Goal: Information Seeking & Learning: Learn about a topic

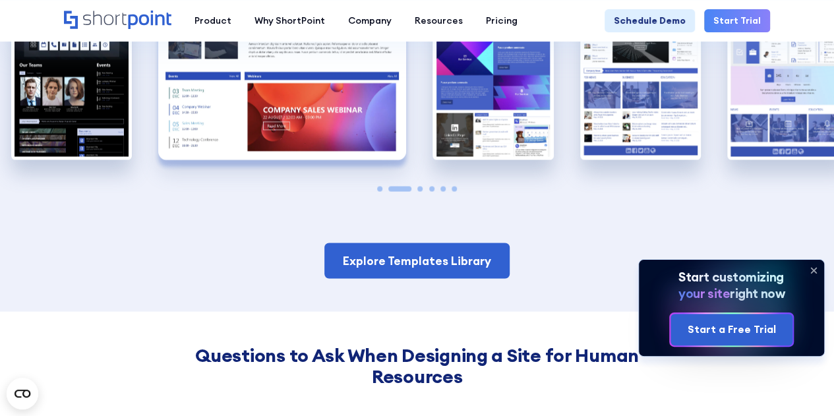
scroll to position [989, 0]
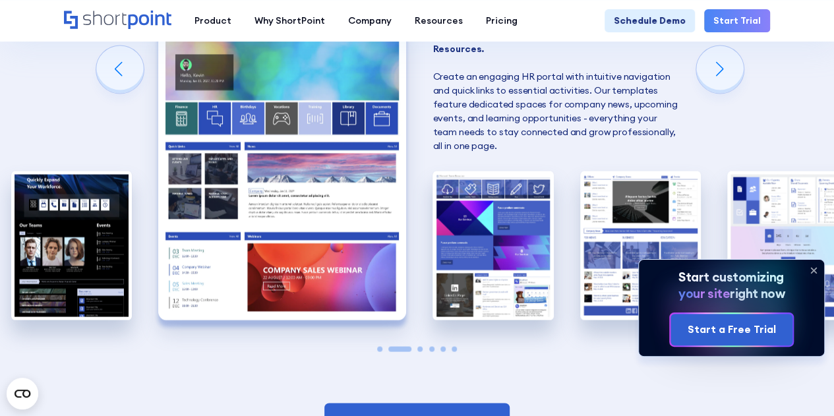
drag, startPoint x: 812, startPoint y: 266, endPoint x: 806, endPoint y: 262, distance: 6.8
click at [811, 266] on icon at bounding box center [813, 270] width 21 height 21
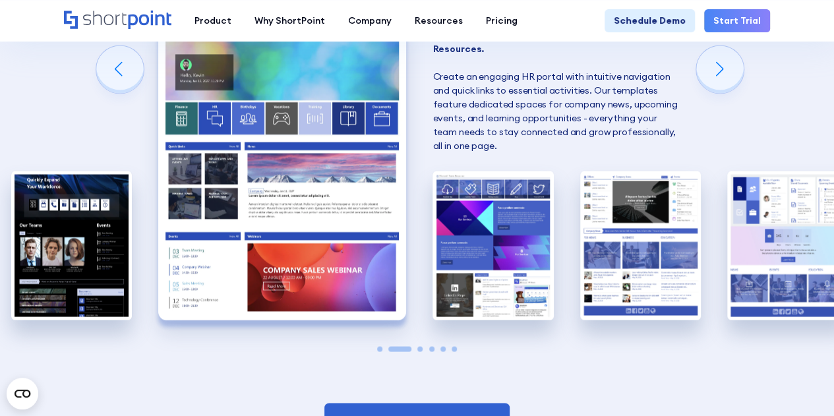
click at [315, 198] on img "2 / 6" at bounding box center [282, 167] width 248 height 305
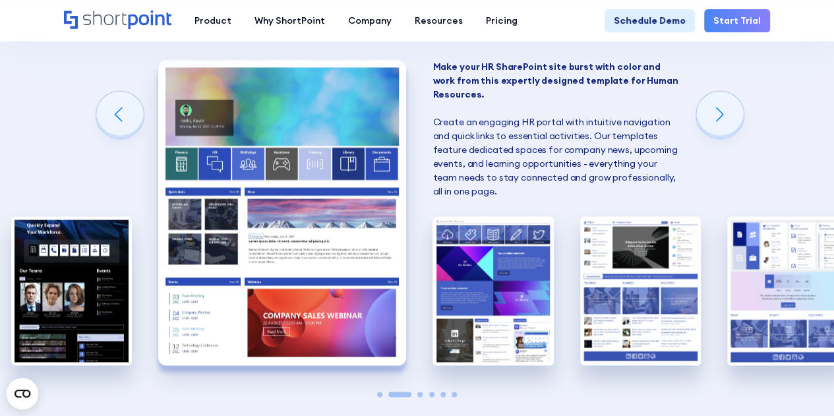
scroll to position [923, 0]
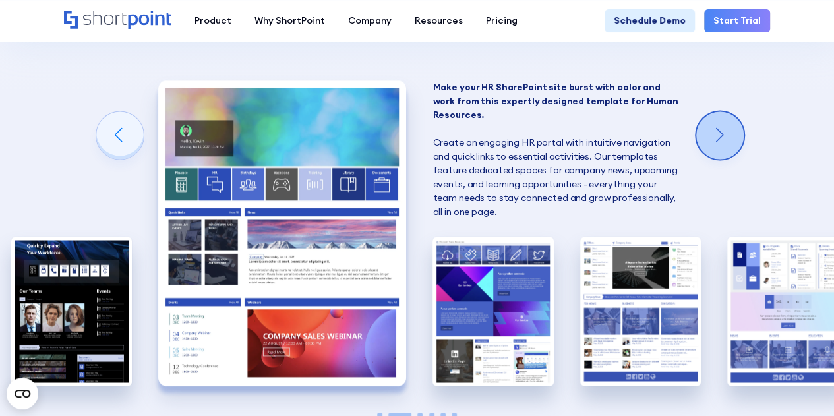
click at [728, 131] on div "Next slide" at bounding box center [719, 134] width 47 height 47
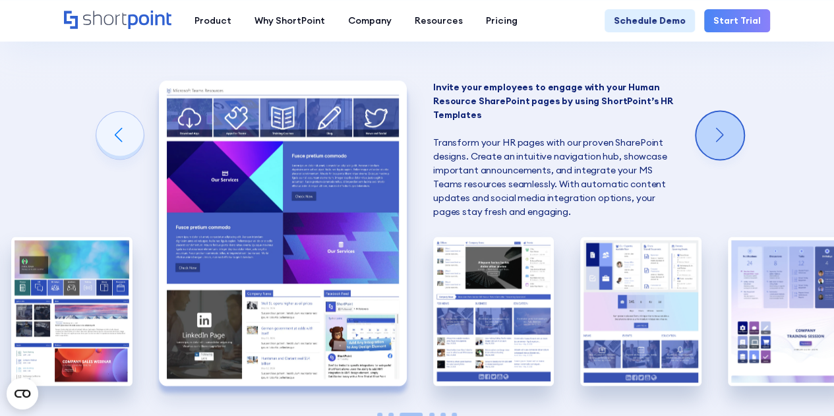
click at [728, 131] on div "Next slide" at bounding box center [719, 134] width 47 height 47
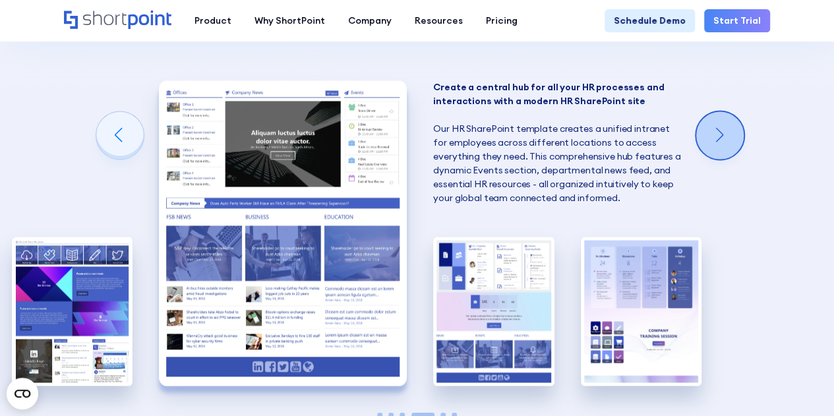
click at [728, 131] on div "Next slide" at bounding box center [719, 134] width 47 height 47
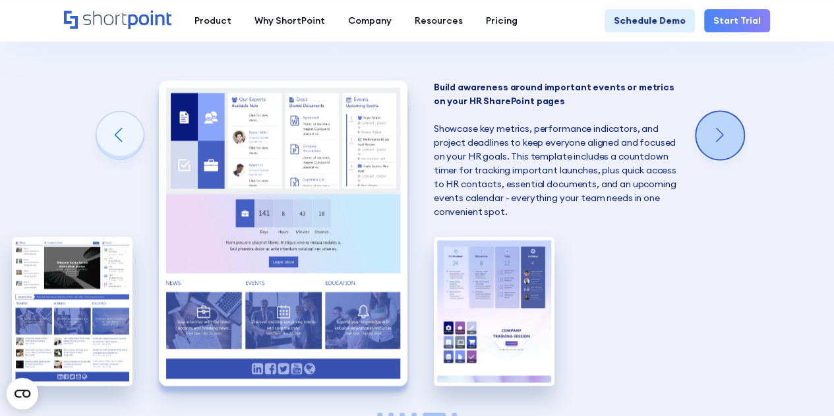
click at [728, 131] on div "Next slide" at bounding box center [719, 134] width 47 height 47
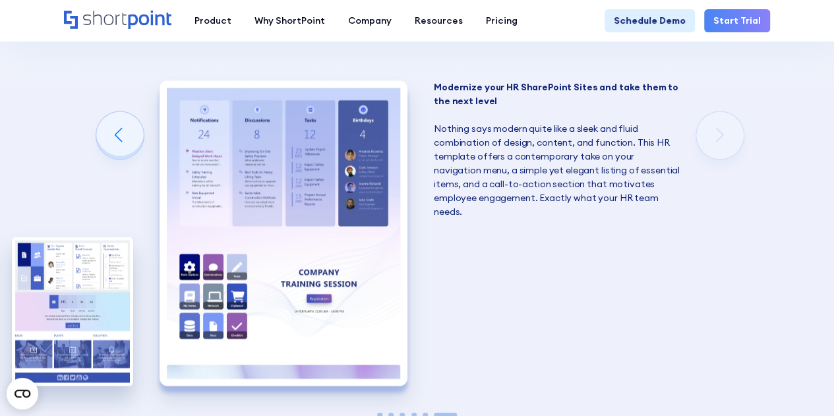
click at [728, 131] on div "SharePoint Templates for Human Resources Here at ShortPoint, we've put our hear…" at bounding box center [417, 157] width 834 height 759
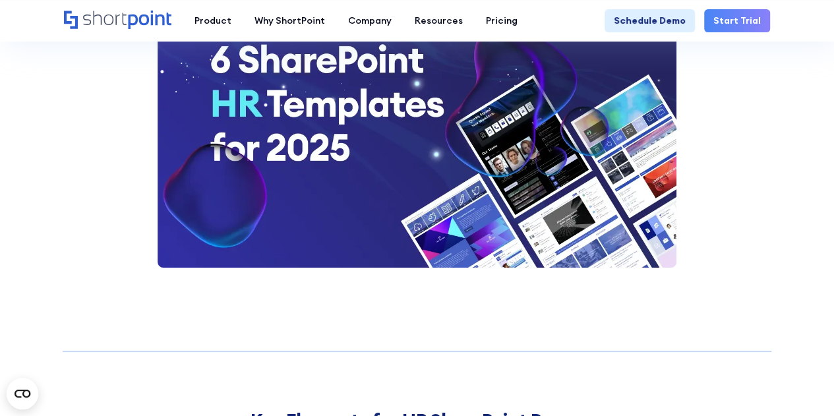
scroll to position [2572, 0]
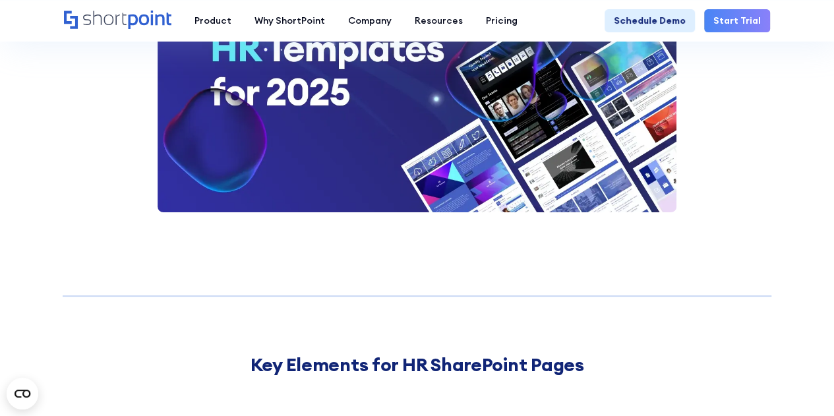
click at [531, 128] on img at bounding box center [418, 77] width 520 height 272
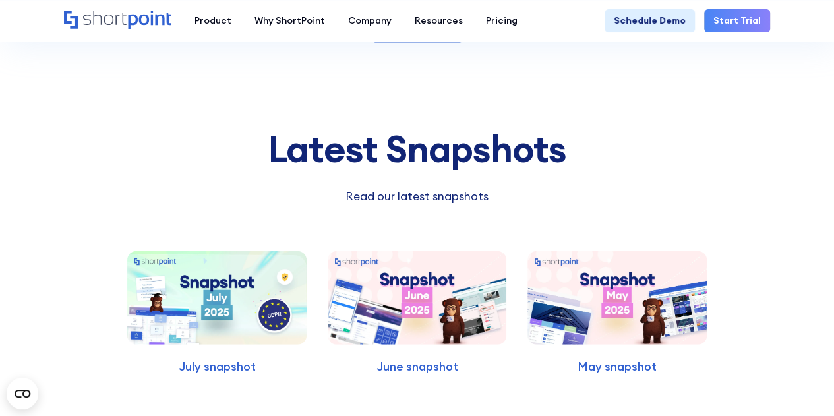
scroll to position [4088, 0]
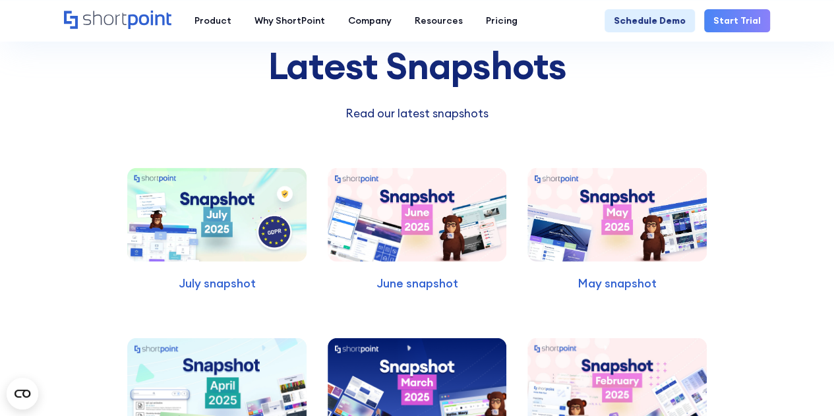
click at [203, 209] on img at bounding box center [216, 215] width 179 height 94
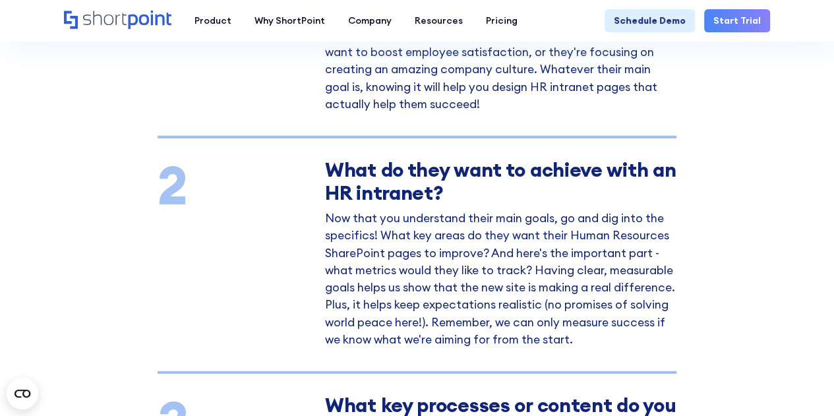
scroll to position [1780, 0]
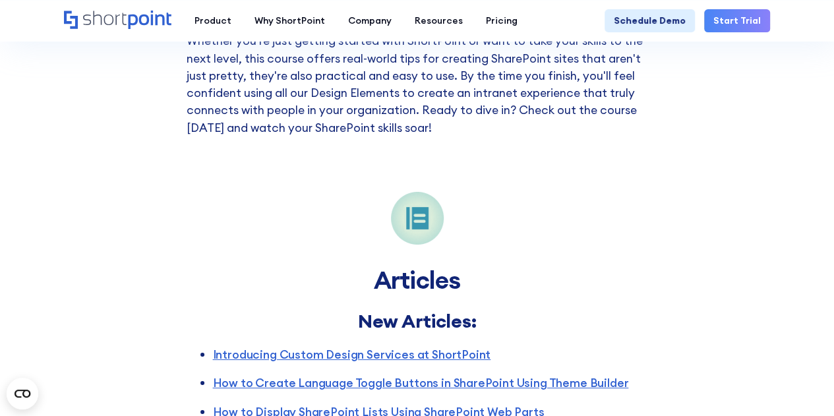
scroll to position [2638, 0]
